Goal: Task Accomplishment & Management: Complete application form

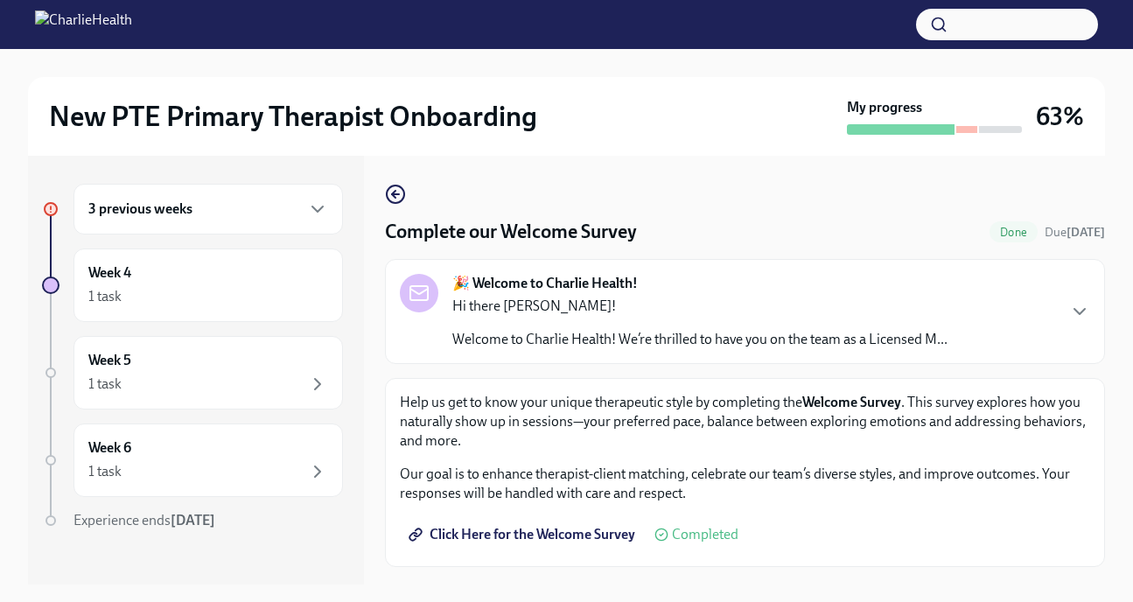
scroll to position [38, 0]
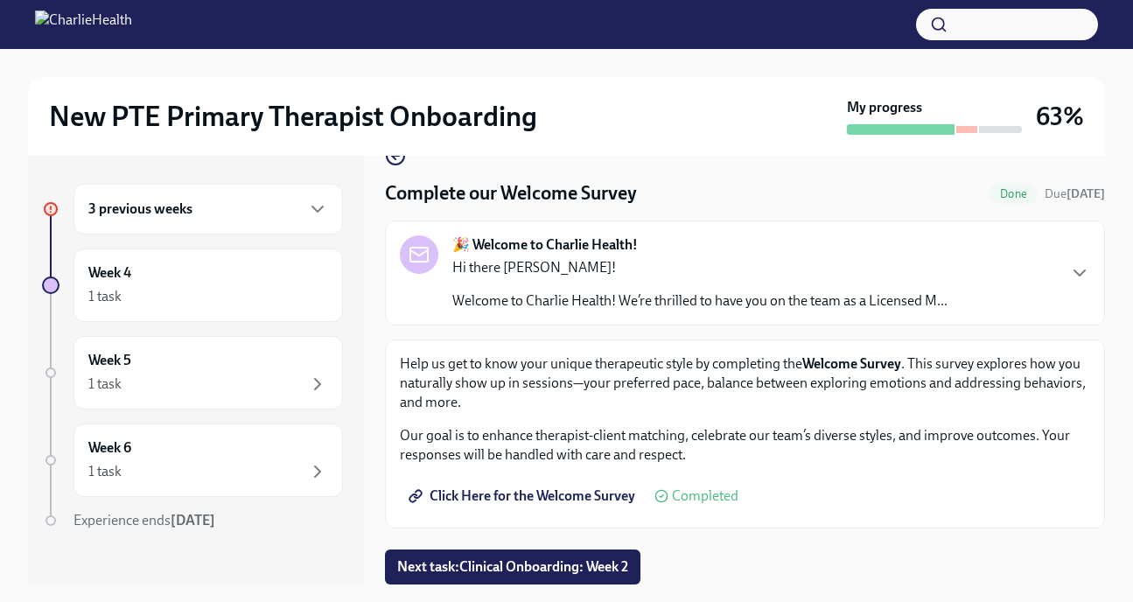
click at [227, 217] on div "3 previous weeks" at bounding box center [208, 209] width 240 height 21
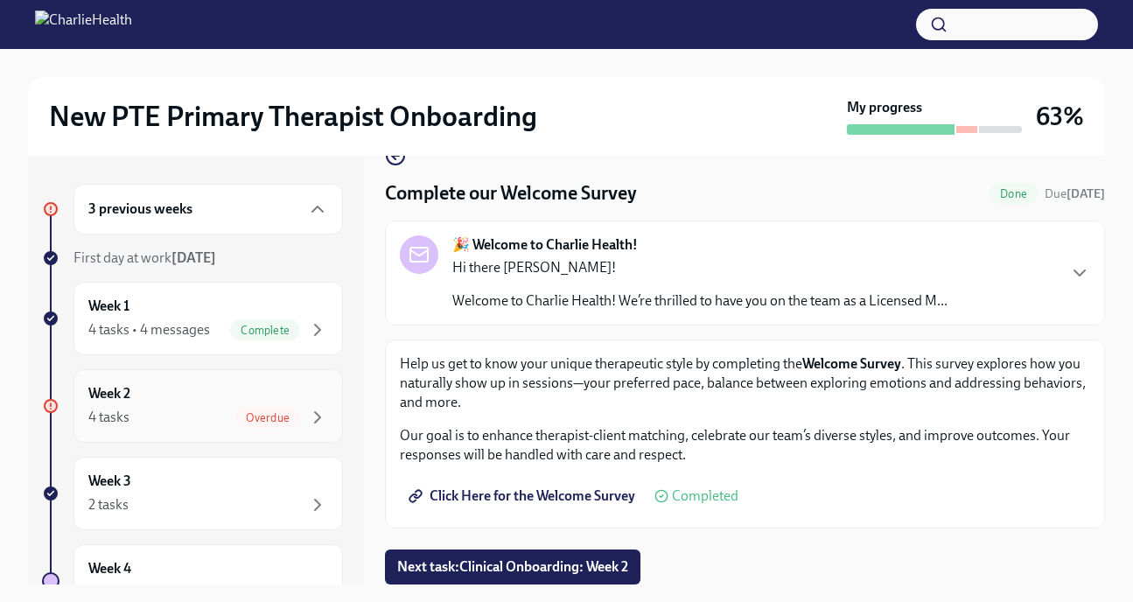
click at [242, 396] on div "Week 2 4 tasks Overdue" at bounding box center [208, 406] width 240 height 44
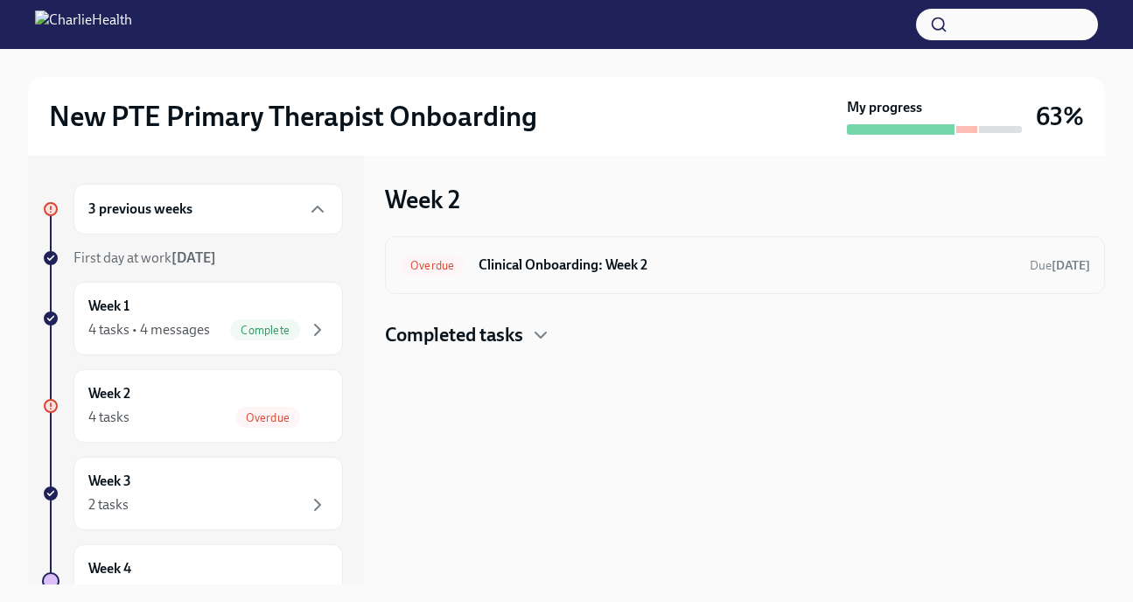
click at [589, 255] on h6 "Clinical Onboarding: Week 2" at bounding box center [746, 264] width 537 height 19
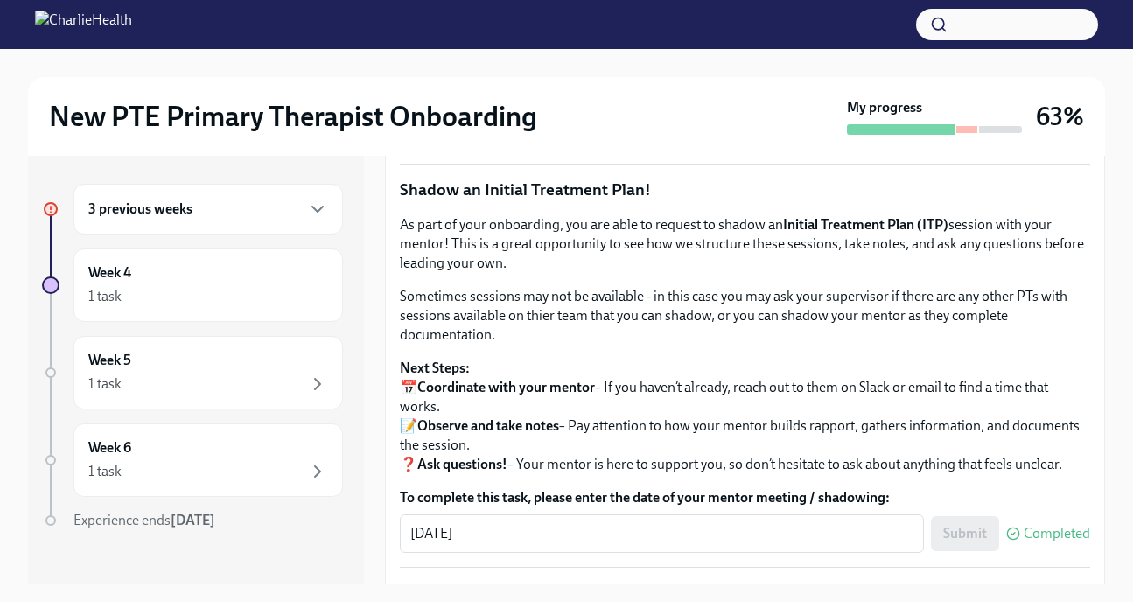
scroll to position [1496, 0]
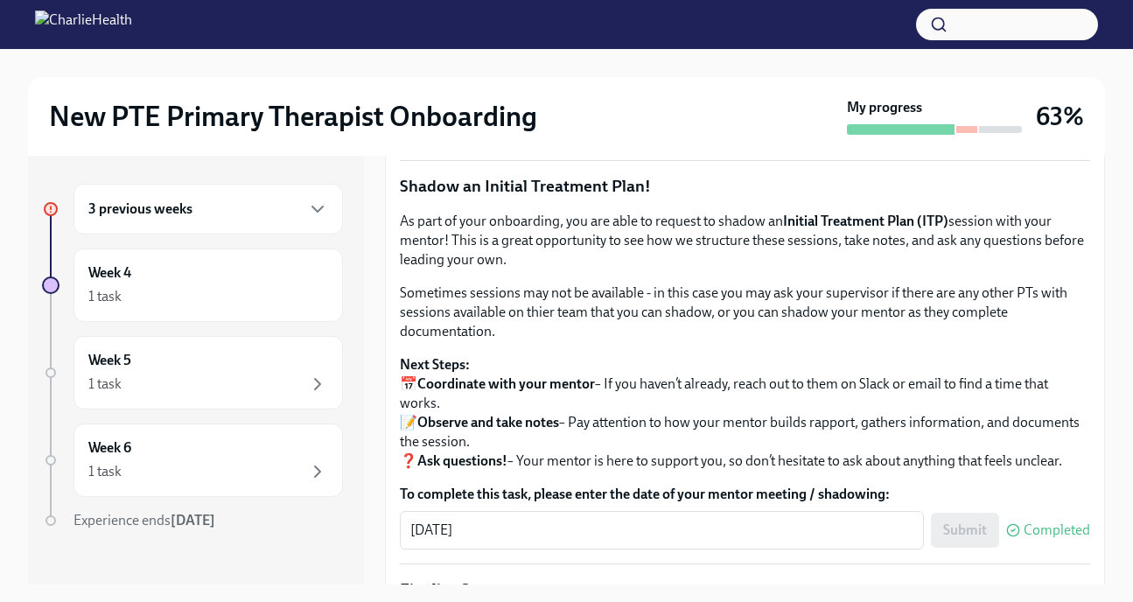
click at [551, 88] on span "Upload Mock Treatment Plan" at bounding box center [508, 79] width 193 height 17
click at [0, 0] on input "Upload Mock Treatment Plan" at bounding box center [0, 0] width 0 height 0
click at [551, 88] on span "Upload Mock Treatment Plan" at bounding box center [508, 79] width 193 height 17
click at [0, 0] on input "Upload Mock Treatment Plan" at bounding box center [0, 0] width 0 height 0
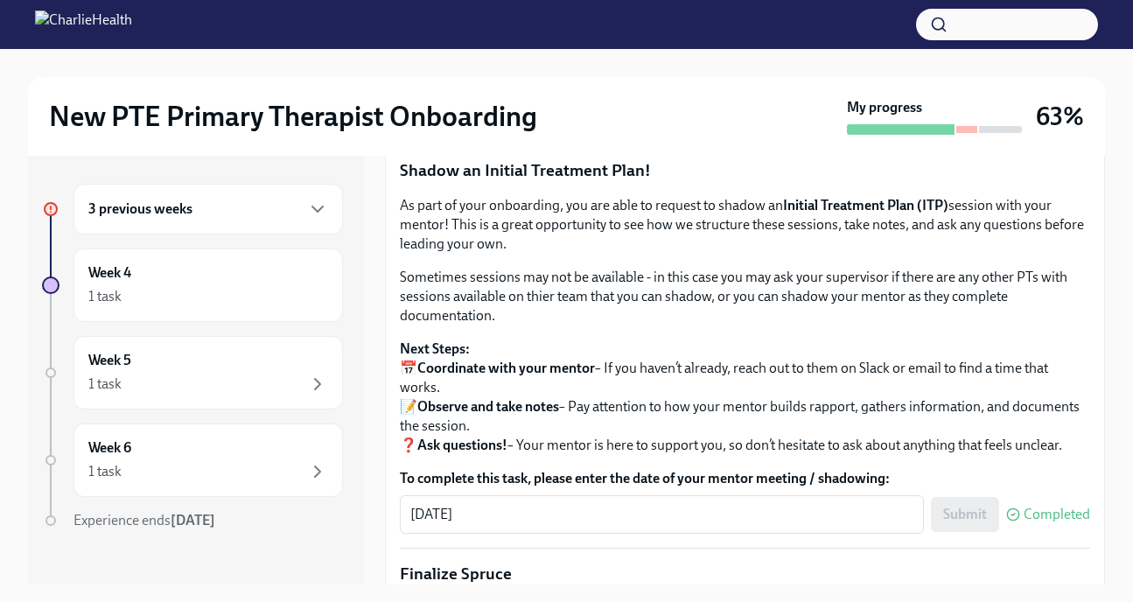
click at [568, 122] on span "I have completed my Mock Treatment Plan" at bounding box center [540, 112] width 257 height 17
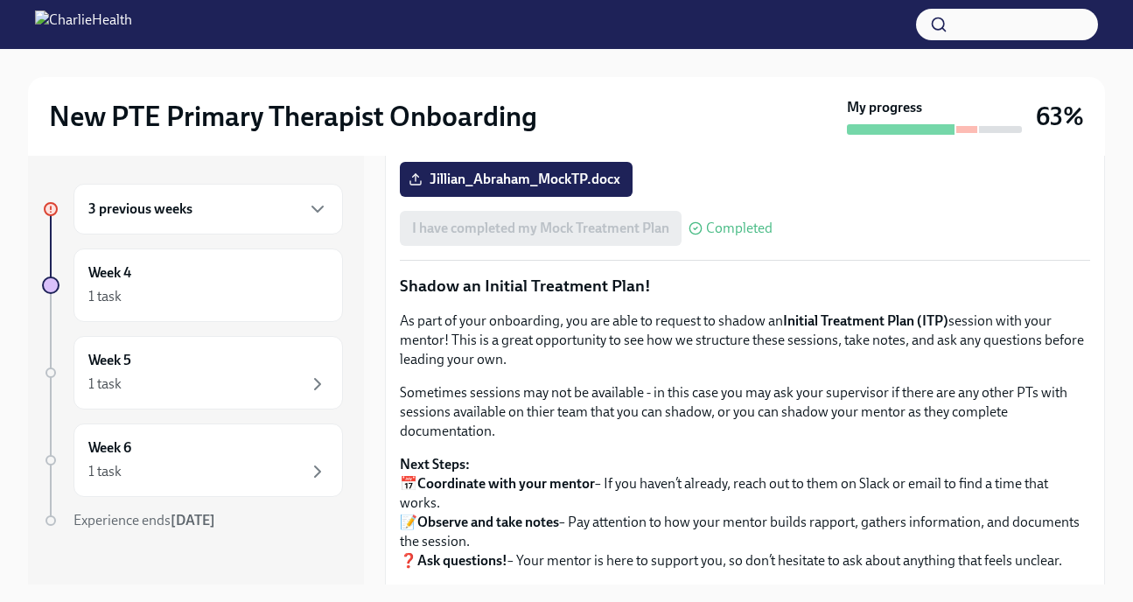
scroll to position [1408, 0]
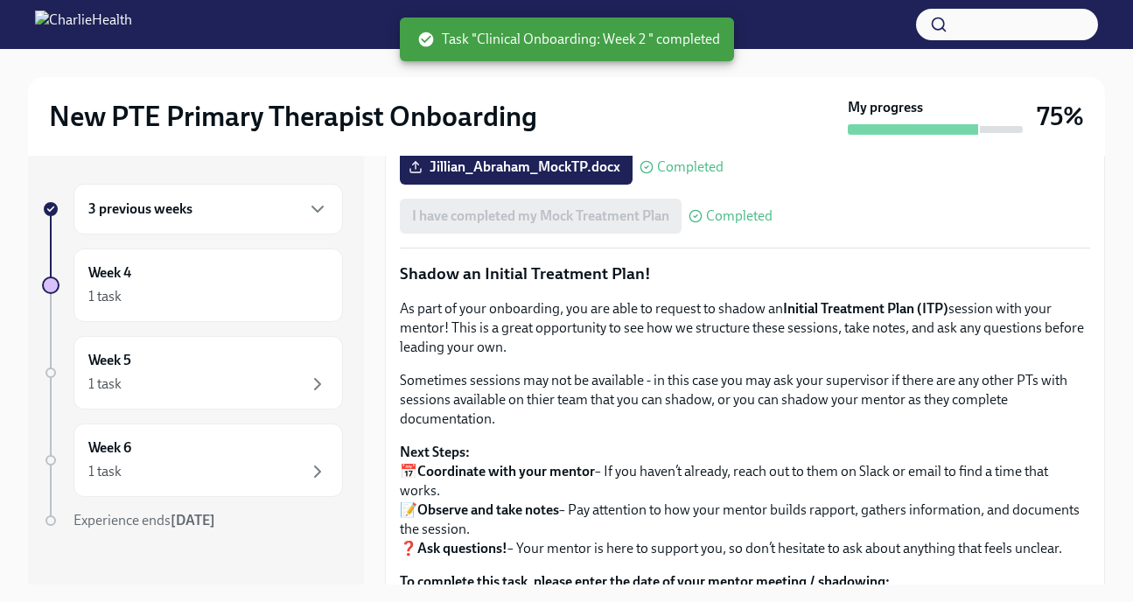
click at [293, 216] on div "3 previous weeks" at bounding box center [208, 209] width 240 height 21
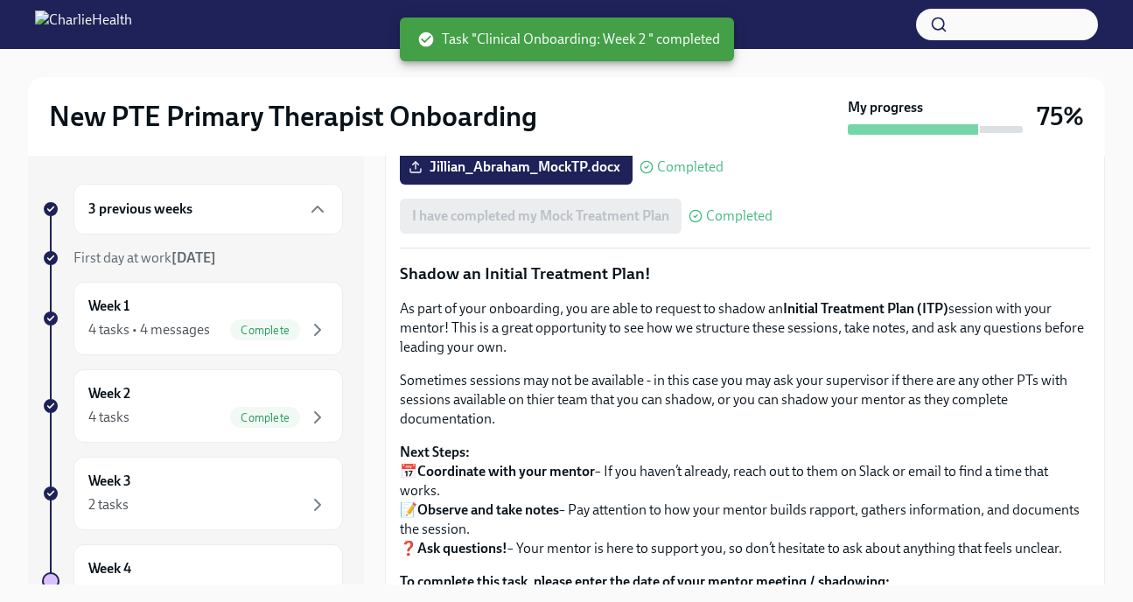
click at [292, 214] on div "3 previous weeks" at bounding box center [208, 209] width 240 height 21
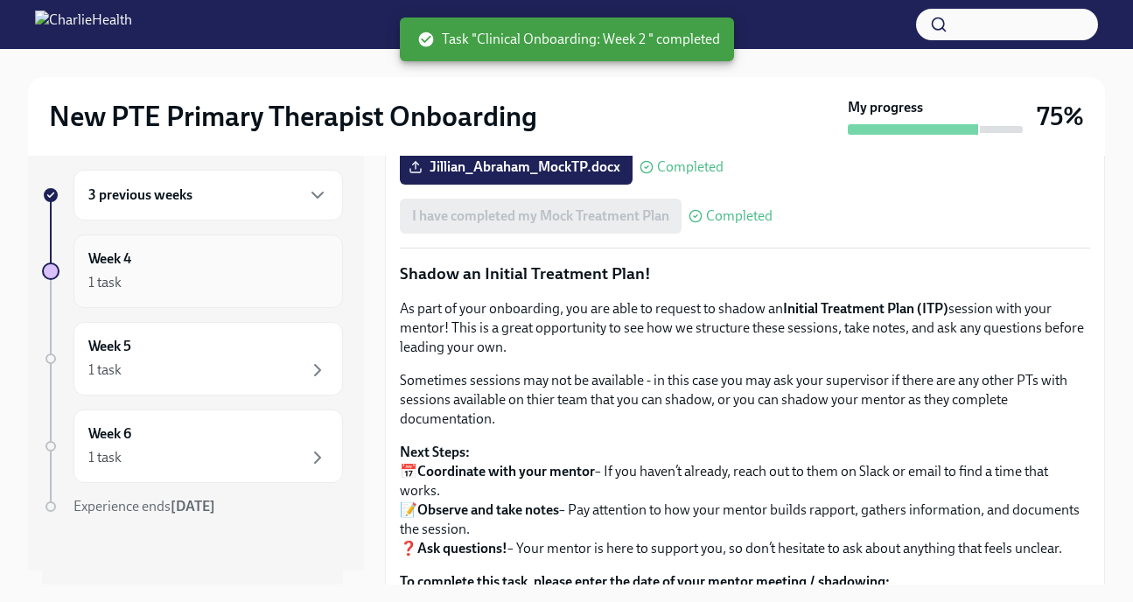
scroll to position [0, 0]
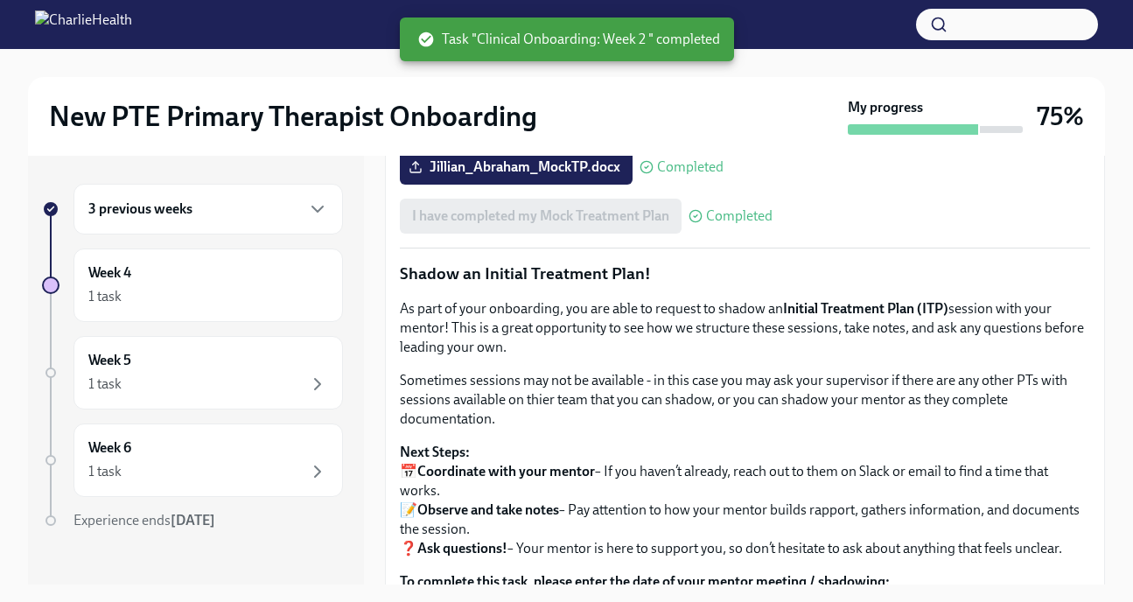
click at [297, 190] on div "3 previous weeks" at bounding box center [207, 209] width 269 height 51
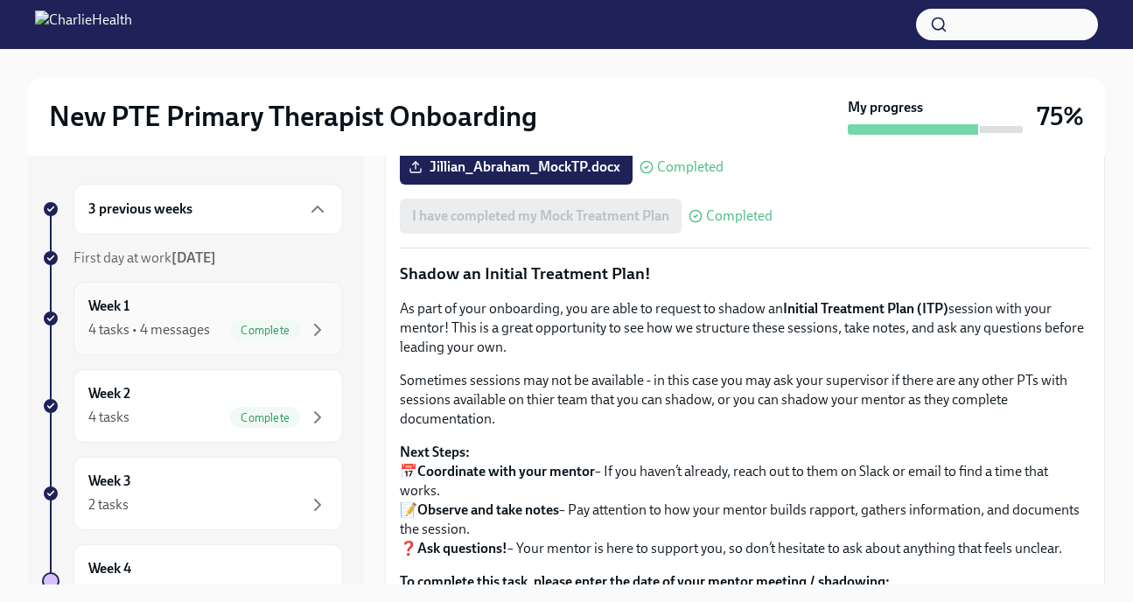
scroll to position [106, 0]
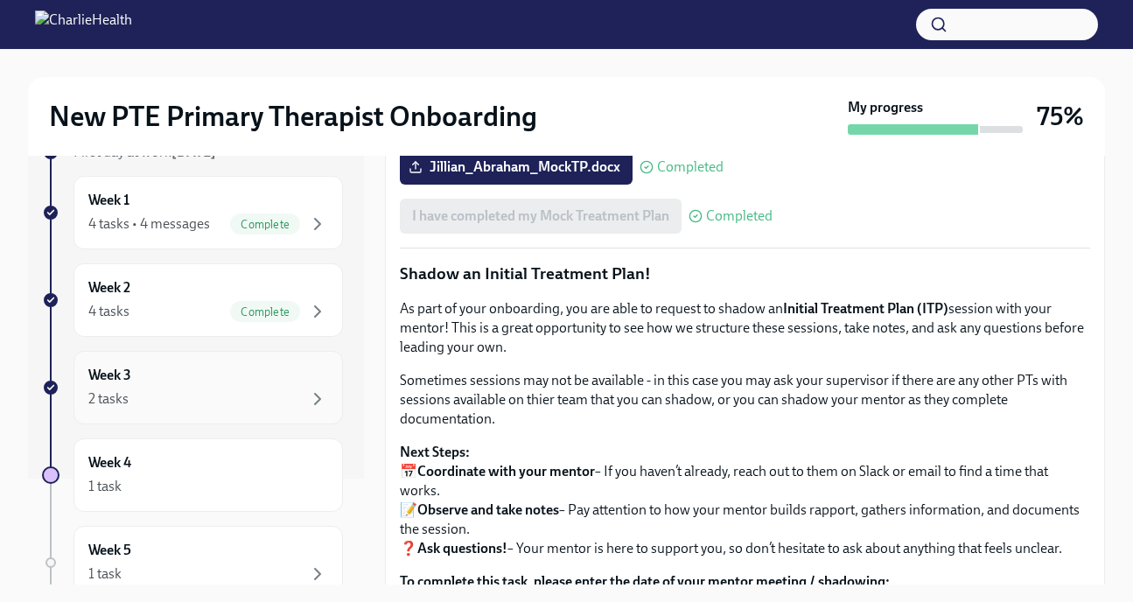
click at [248, 401] on div "2 tasks" at bounding box center [208, 398] width 240 height 21
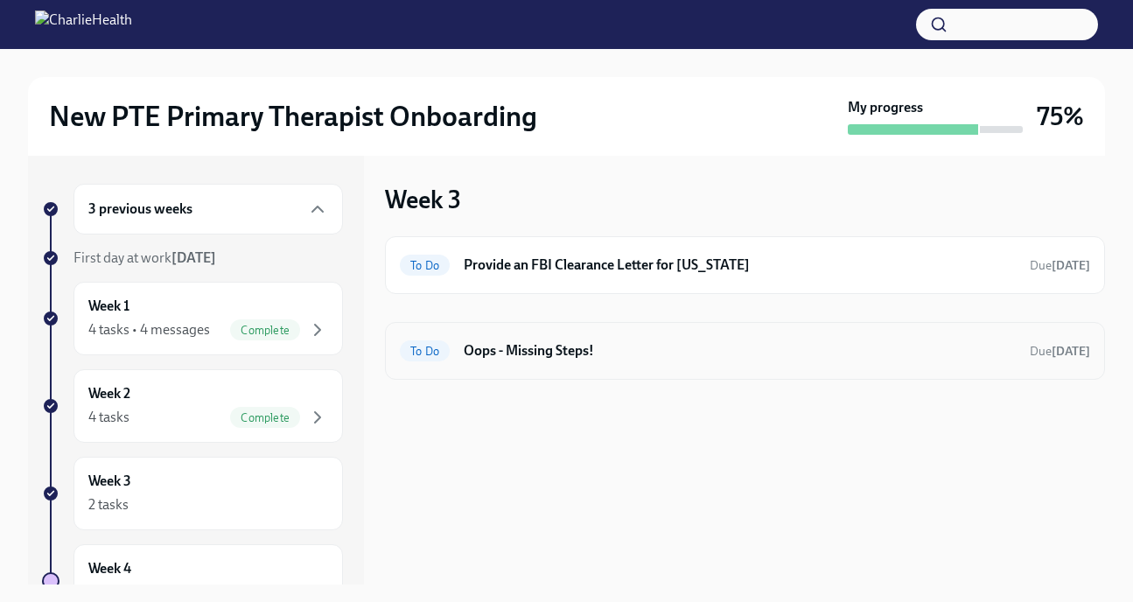
click at [569, 346] on h6 "Oops - Missing Steps!" at bounding box center [740, 350] width 552 height 19
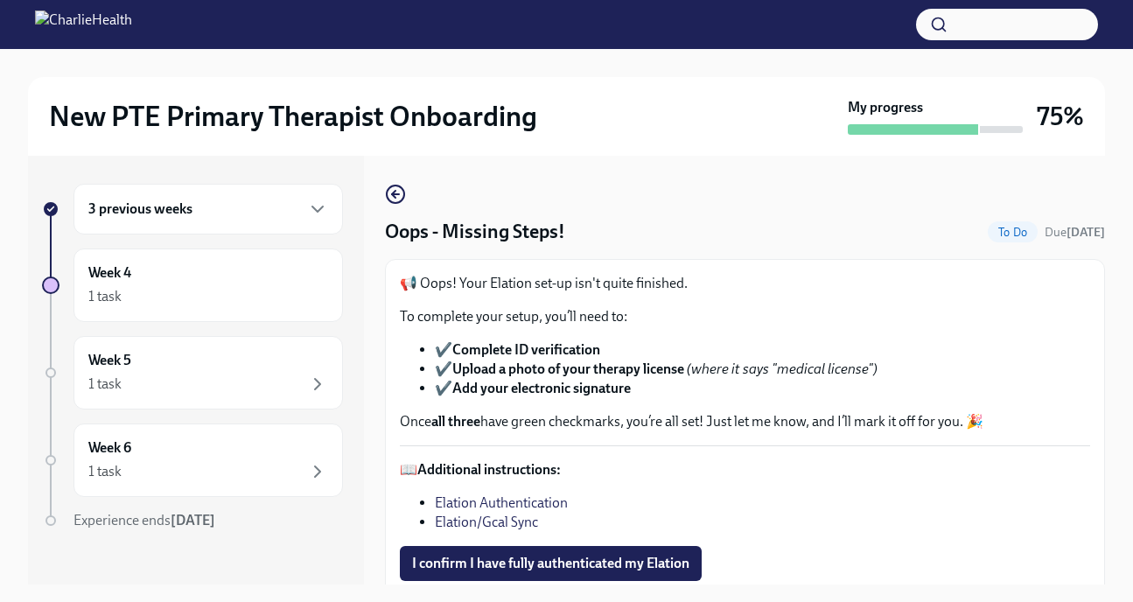
scroll to position [44, 0]
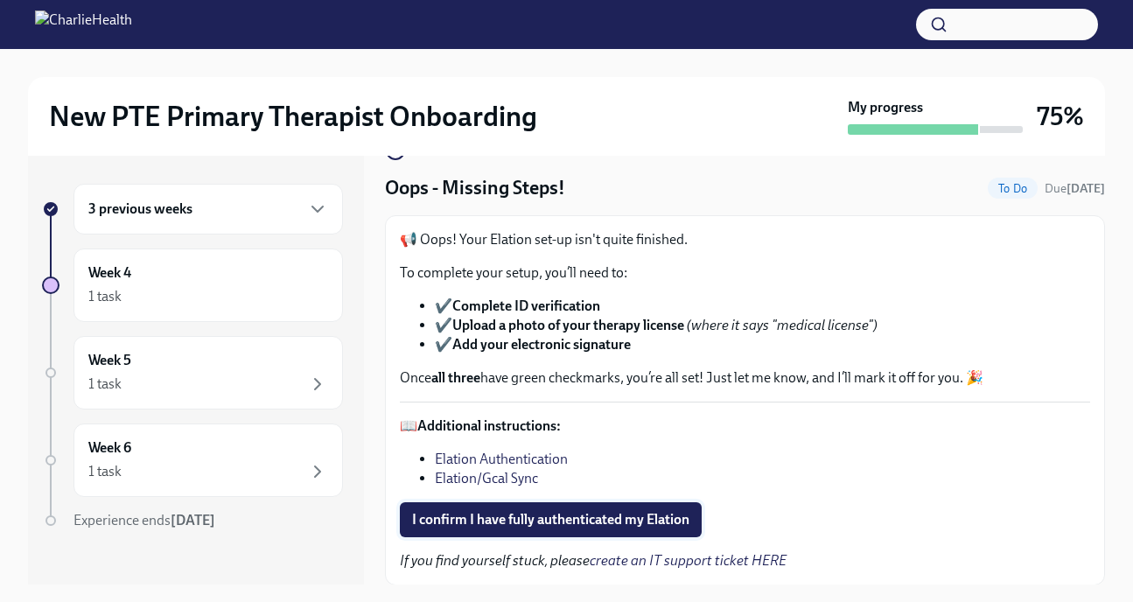
click at [545, 520] on span "I confirm I have fully authenticated my Elation" at bounding box center [550, 519] width 277 height 17
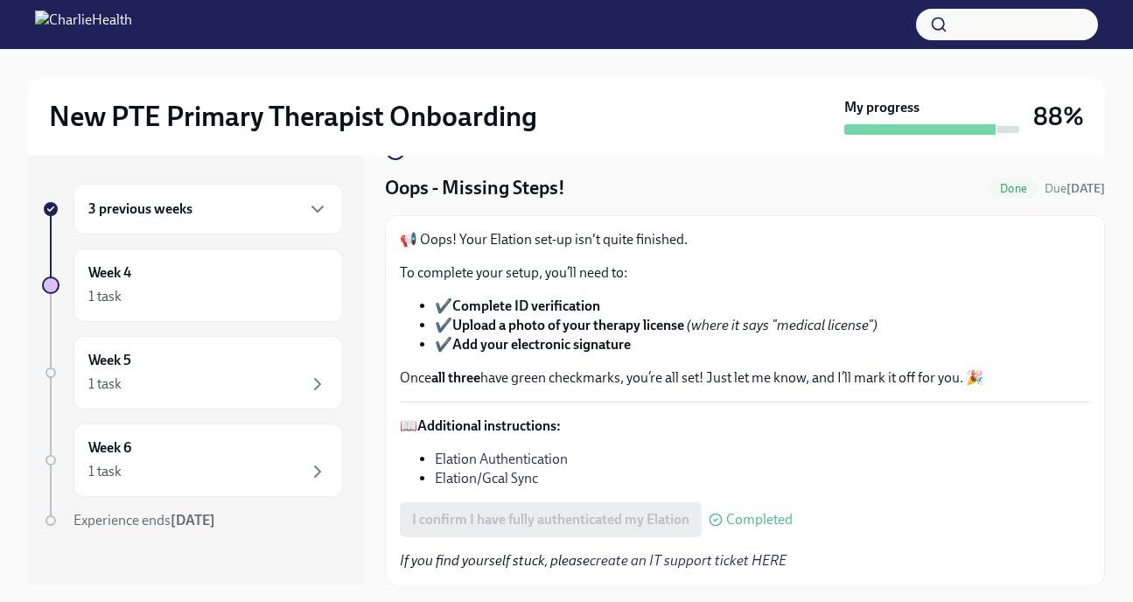
click at [239, 220] on div "3 previous weeks" at bounding box center [207, 209] width 269 height 51
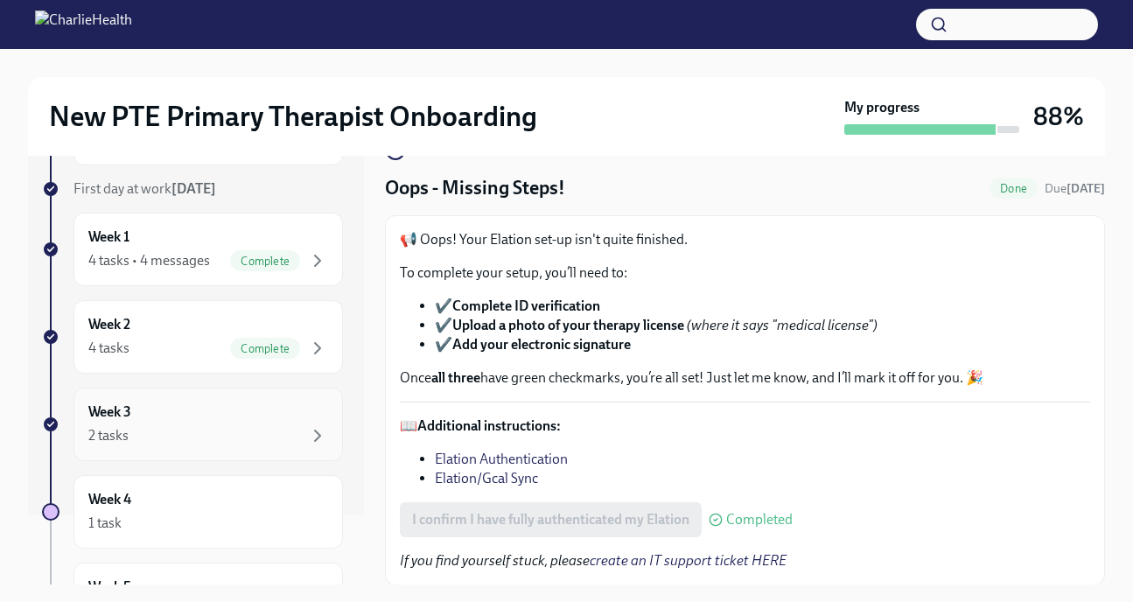
scroll to position [70, 0]
click at [185, 435] on div "2 tasks" at bounding box center [208, 434] width 240 height 21
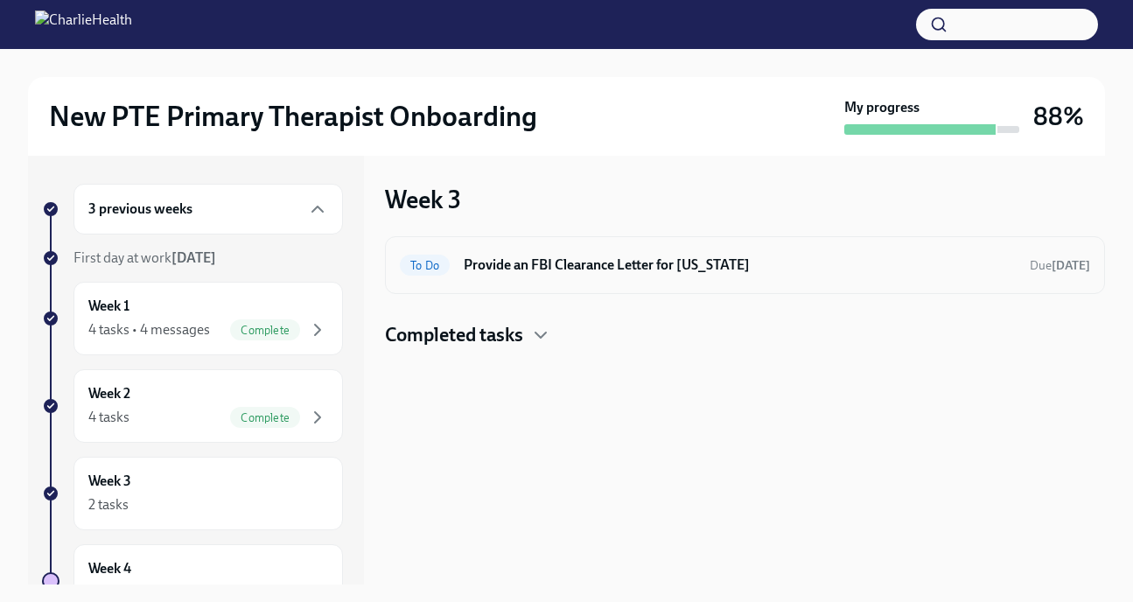
click at [557, 276] on div "To Do Provide an FBI Clearance Letter for [US_STATE] Due [DATE]" at bounding box center [745, 265] width 690 height 28
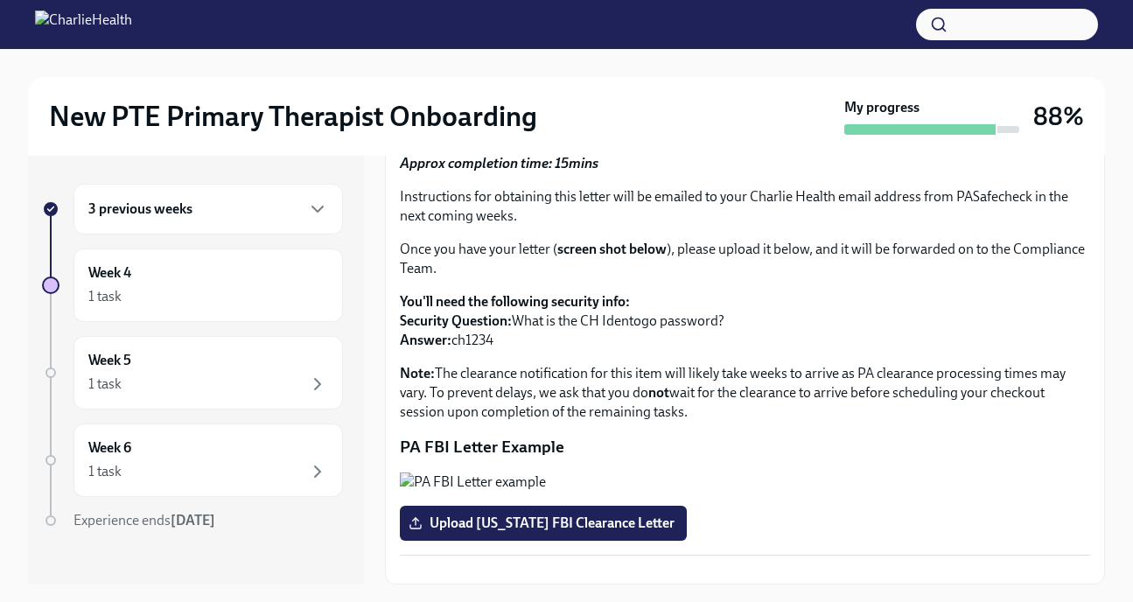
scroll to position [341, 0]
click at [257, 212] on div "3 previous weeks" at bounding box center [208, 209] width 240 height 21
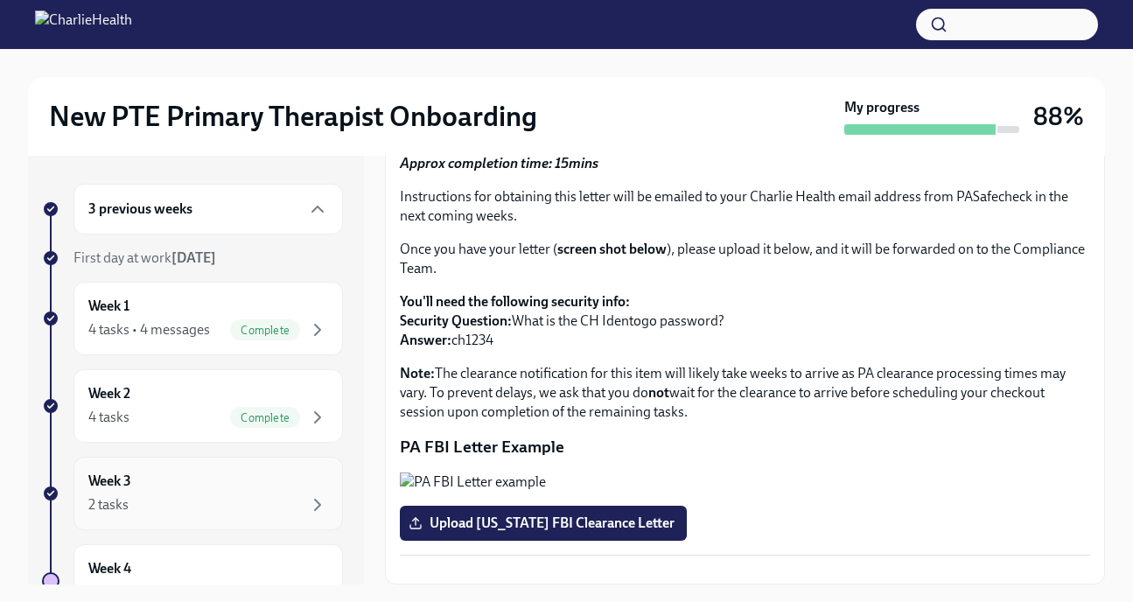
click at [180, 504] on div "2 tasks" at bounding box center [208, 504] width 240 height 21
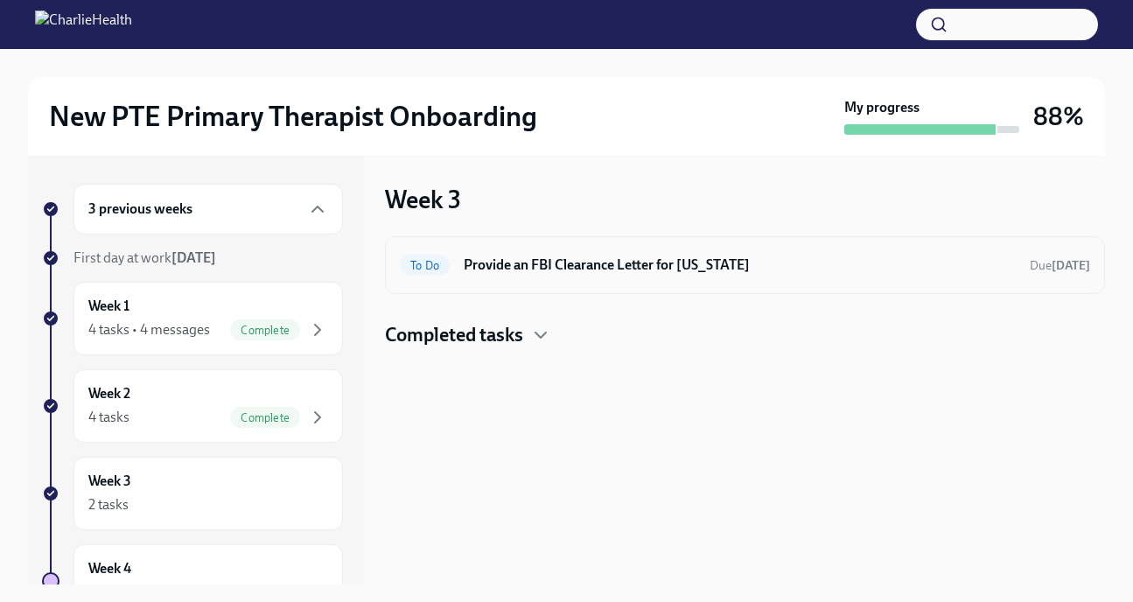
click at [582, 280] on div "To Do Provide an FBI Clearance Letter for [US_STATE] Due [DATE]" at bounding box center [745, 265] width 720 height 58
click at [583, 266] on h6 "Provide an FBI Clearance Letter for [US_STATE]" at bounding box center [740, 264] width 552 height 19
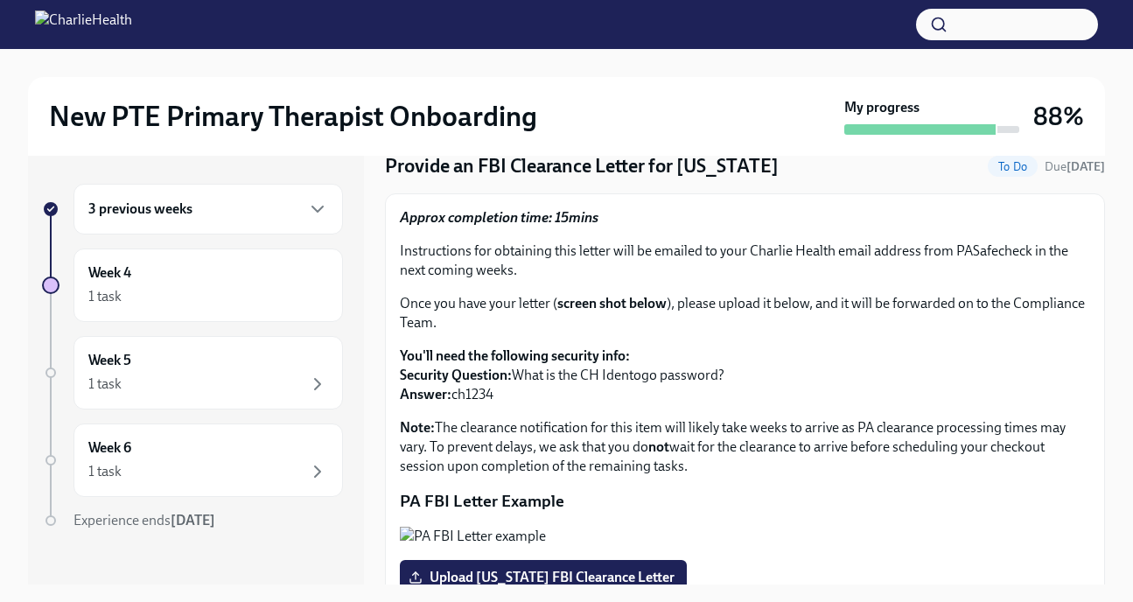
scroll to position [66, 0]
